Goal: Transaction & Acquisition: Purchase product/service

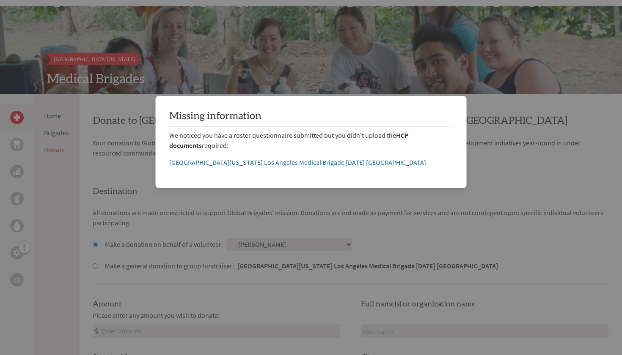
click at [217, 177] on div "Missing information We noticed you have a roster questionnaire submitted but yo…" at bounding box center [311, 142] width 311 height 92
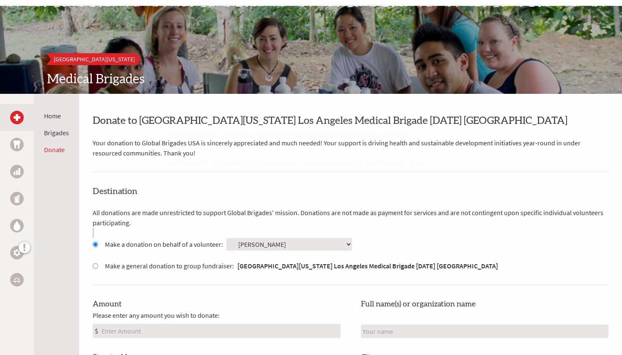
click at [218, 229] on div "Destination All donations are made unrestricted to support Global Brigades' mis…" at bounding box center [351, 328] width 516 height 284
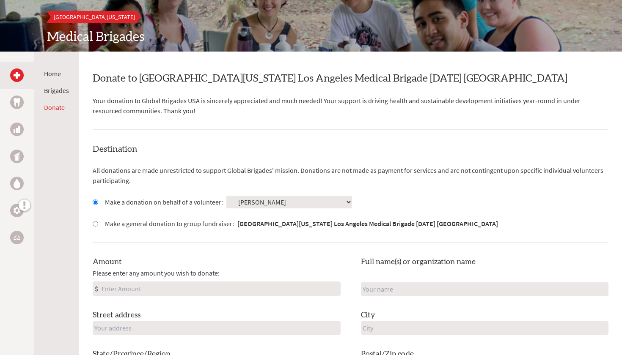
scroll to position [107, 0]
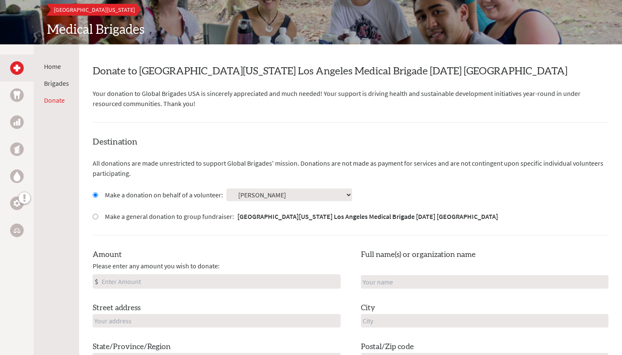
click at [118, 283] on input "Amount" at bounding box center [220, 282] width 240 height 14
type input "250"
type input "[PERSON_NAME]"
type input "[PERSON_NAME][GEOGRAPHIC_DATA]"
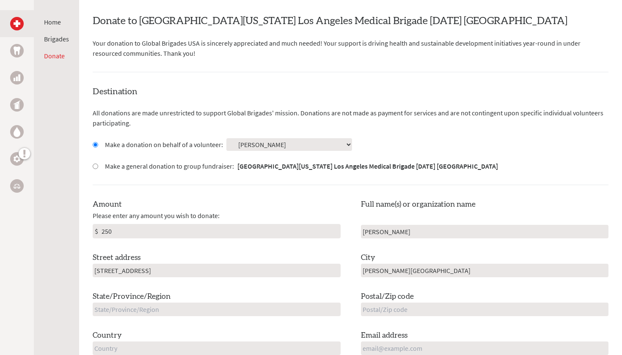
scroll to position [161, 0]
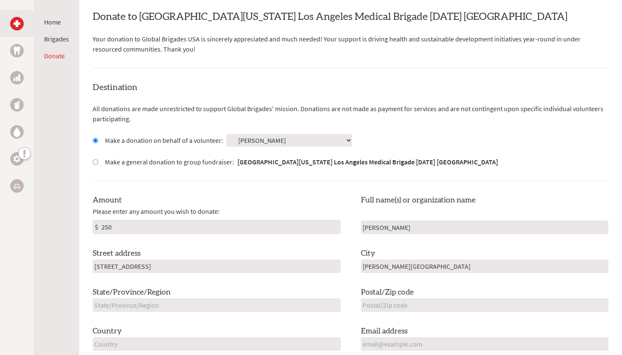
type input "[STREET_ADDRESS]"
type input "91326"
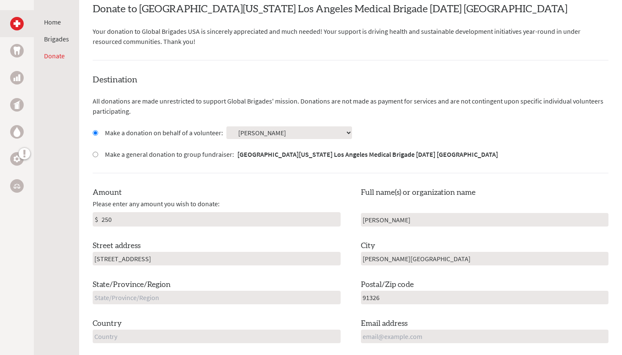
scroll to position [172, 0]
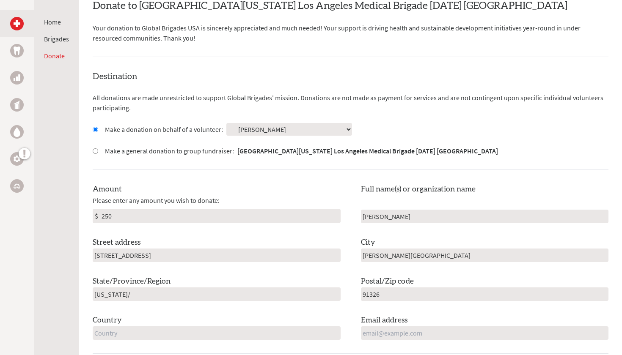
type input "[US_STATE]/"
type input "[EMAIL_ADDRESS][DOMAIN_NAME]"
type input "s"
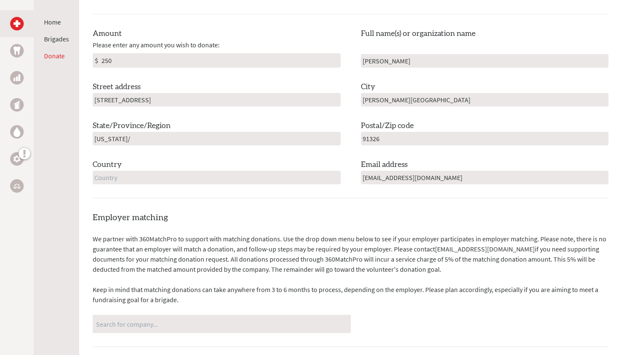
scroll to position [332, 0]
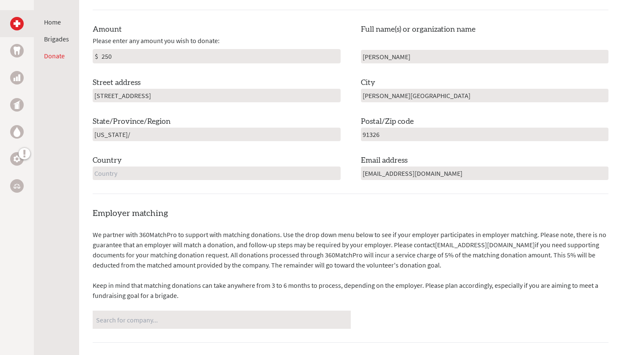
click at [164, 167] on input "text" at bounding box center [217, 174] width 248 height 14
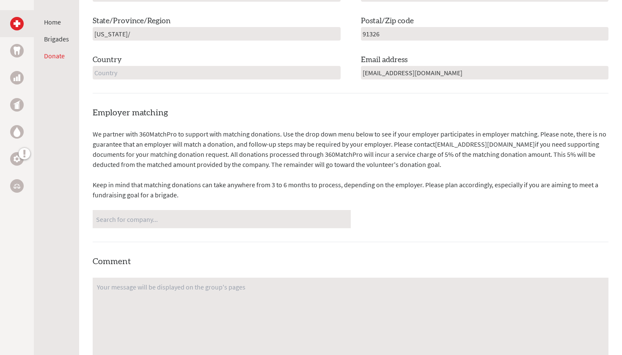
scroll to position [448, 0]
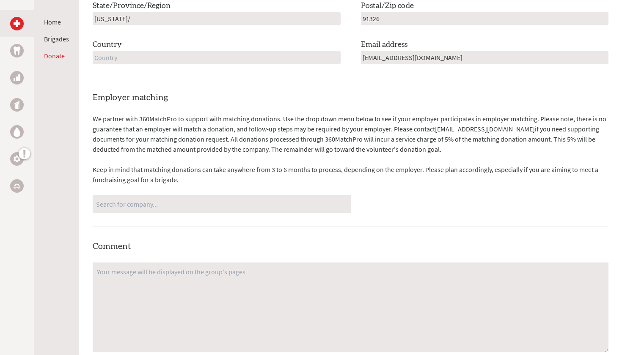
click at [134, 197] on input "Search for company..." at bounding box center [221, 204] width 251 height 15
click at [119, 55] on input "text" at bounding box center [217, 58] width 248 height 14
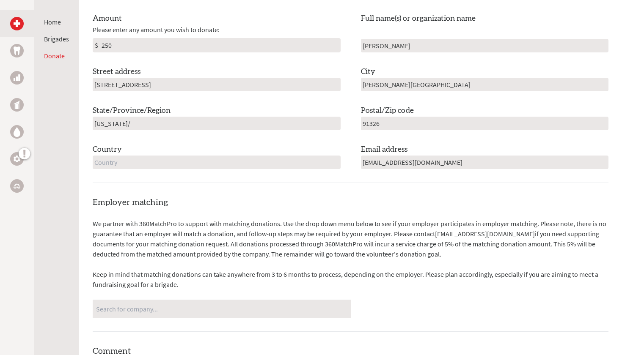
scroll to position [344, 0]
type input "[GEOGRAPHIC_DATA]"
click at [201, 155] on input "[GEOGRAPHIC_DATA]" at bounding box center [217, 162] width 248 height 14
click at [198, 139] on div "Amount Please enter any amount you wish to donate: $ 250 Full name(s) or organi…" at bounding box center [351, 90] width 516 height 157
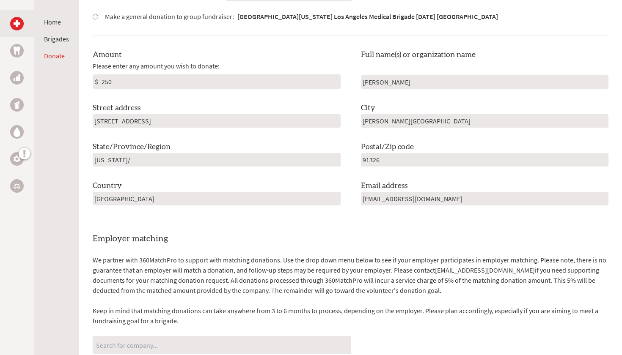
scroll to position [306, 0]
click at [424, 118] on input "[PERSON_NAME][GEOGRAPHIC_DATA]" at bounding box center [485, 122] width 248 height 14
click at [219, 157] on input "[US_STATE]/" at bounding box center [217, 161] width 248 height 14
type input "c"
type input "[US_STATE]"
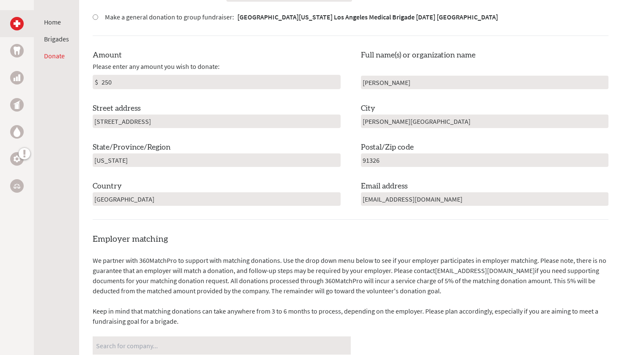
click at [141, 137] on div "Amount Please enter any amount you wish to donate: $ 250 Full name(s) or organi…" at bounding box center [351, 128] width 516 height 157
click at [165, 121] on input "[STREET_ADDRESS]" at bounding box center [217, 122] width 248 height 14
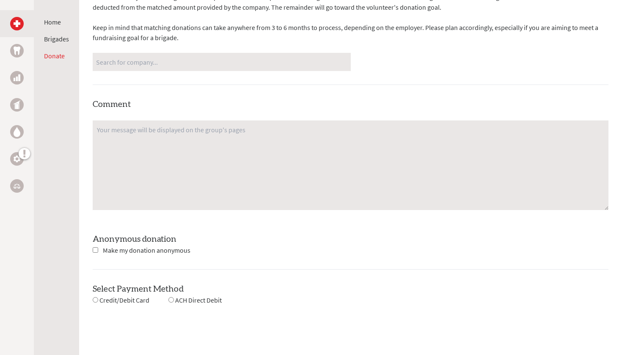
scroll to position [596, 0]
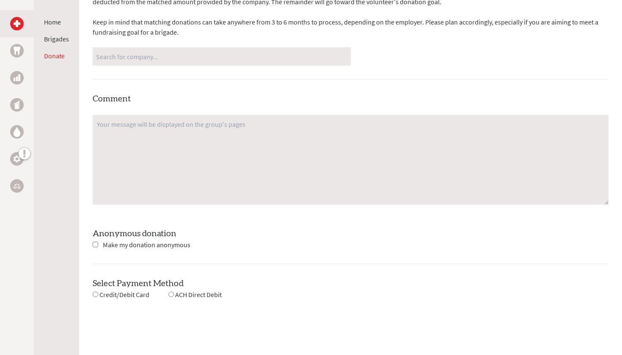
click at [124, 53] on input "Search for company..." at bounding box center [221, 56] width 251 height 15
click at [141, 125] on textarea at bounding box center [351, 160] width 516 height 90
click at [149, 52] on input "Search for company..." at bounding box center [221, 56] width 251 height 15
click at [96, 295] on input "radio" at bounding box center [96, 295] width 6 height 6
radio input "true"
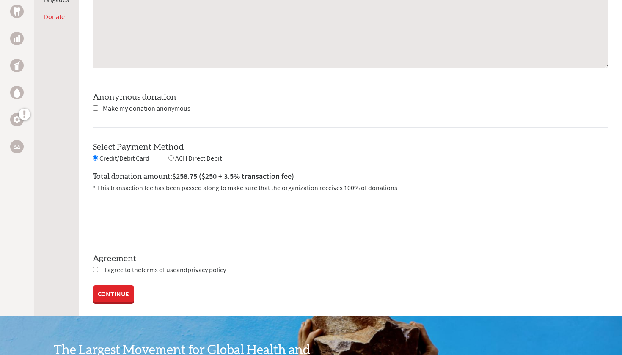
scroll to position [740, 0]
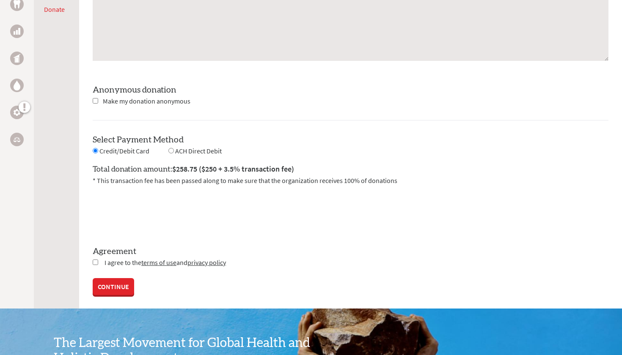
click at [96, 262] on input "checkbox" at bounding box center [96, 263] width 6 height 6
checkbox input "true"
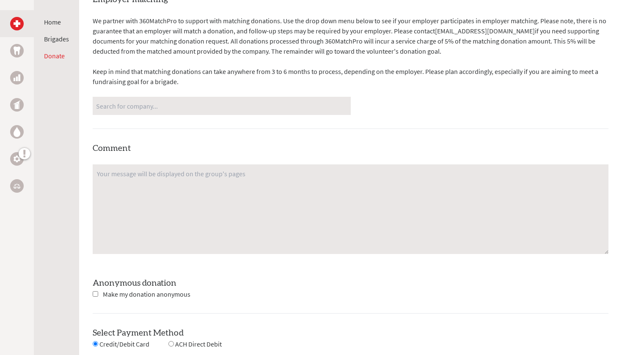
scroll to position [501, 0]
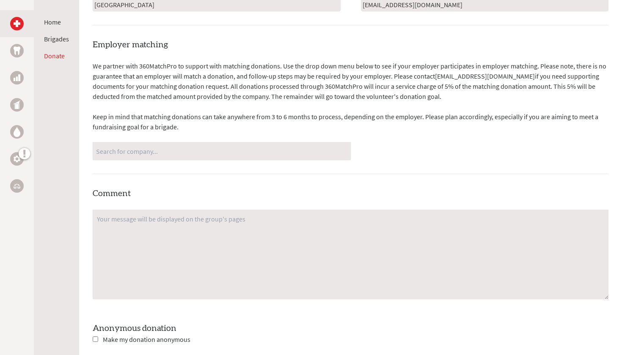
click at [166, 151] on input "Search for company..." at bounding box center [221, 151] width 251 height 15
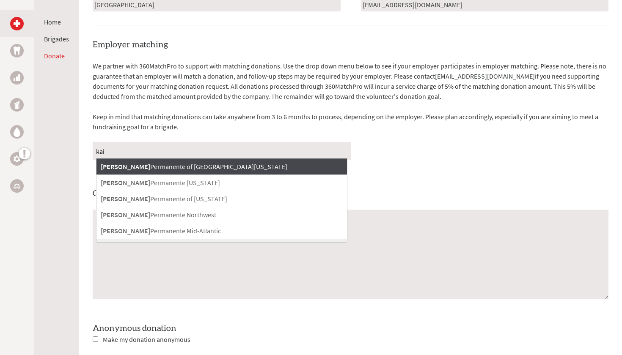
type input "kai"
click at [174, 166] on span "[PERSON_NAME] Permanente of [GEOGRAPHIC_DATA][US_STATE]" at bounding box center [194, 167] width 187 height 8
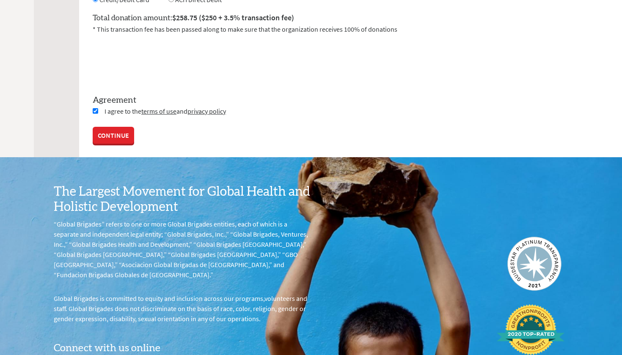
scroll to position [927, 0]
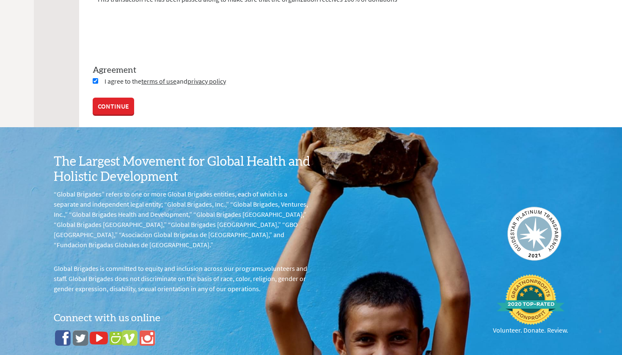
click at [125, 104] on link "CONTINUE" at bounding box center [113, 106] width 41 height 17
